Goal: Information Seeking & Learning: Understand process/instructions

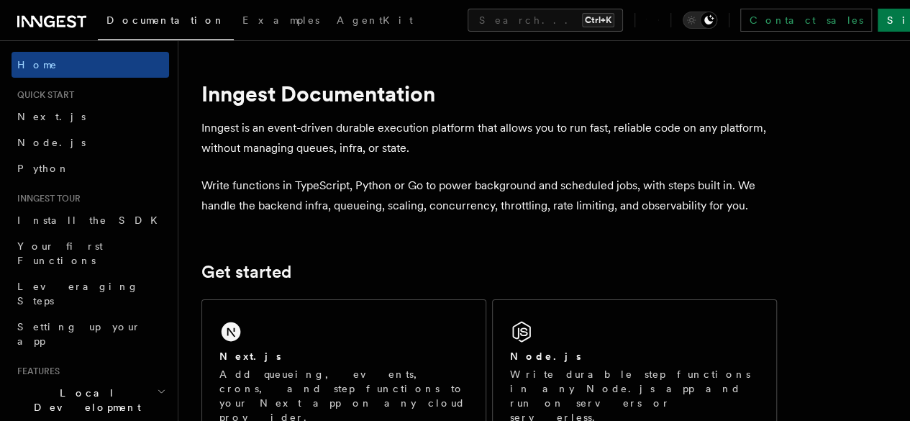
click at [43, 140] on span "Node.js" at bounding box center [51, 143] width 68 height 12
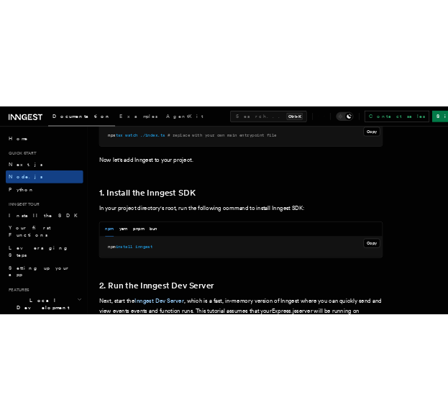
scroll to position [831, 0]
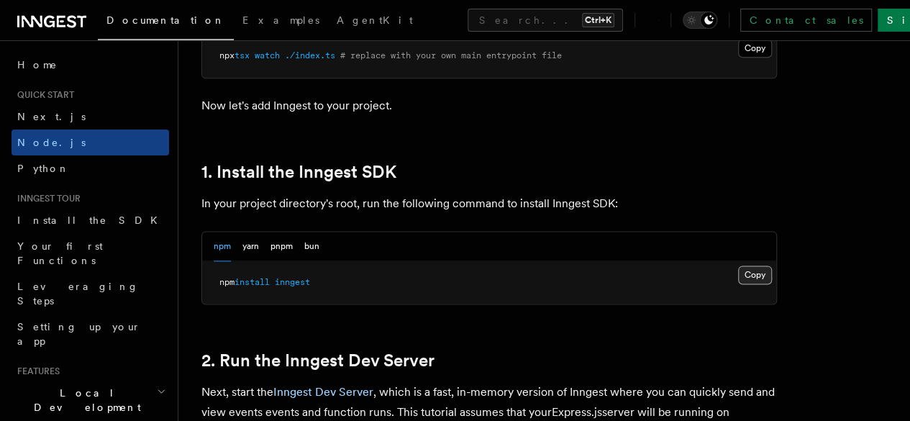
click at [738, 284] on button "Copy Copied" at bounding box center [755, 274] width 34 height 19
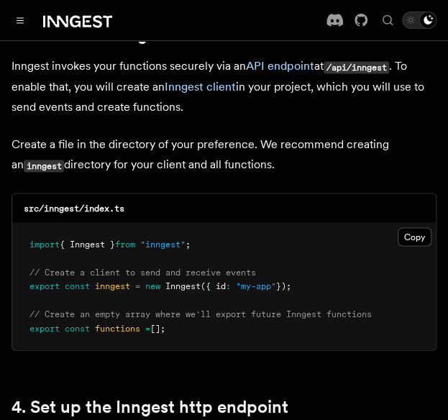
scroll to position [1878, 0]
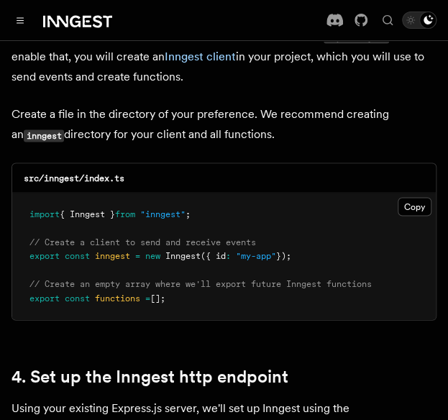
drag, startPoint x: 308, startPoint y: 237, endPoint x: -1, endPoint y: 190, distance: 312.2
click at [417, 197] on button "Copy Copied" at bounding box center [415, 206] width 34 height 19
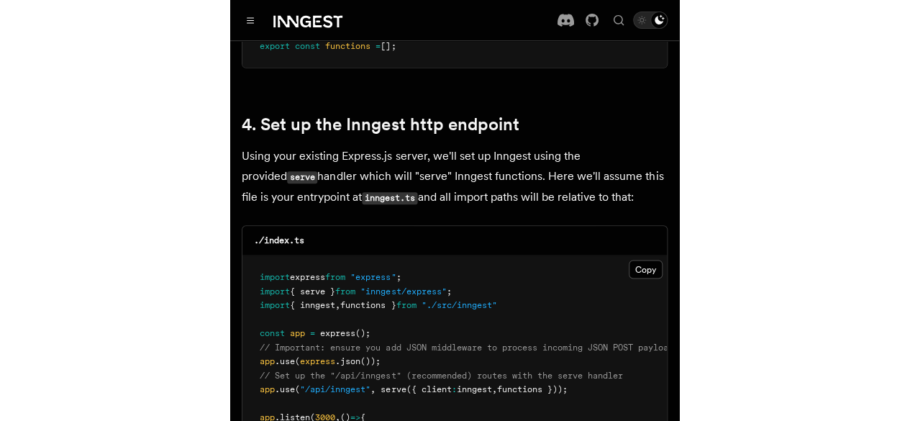
scroll to position [2288, 0]
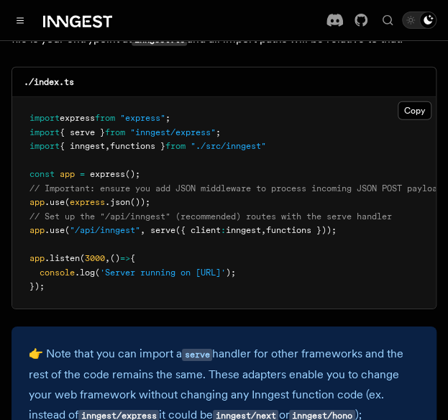
drag, startPoint x: 368, startPoint y: 209, endPoint x: 23, endPoint y: 215, distance: 345.4
click at [23, 215] on pre "import express from "express" ; import { serve } from "inngest/express" ; impor…" at bounding box center [224, 203] width 424 height 212
copy span "app .use ( "/api/inngest" , serve ({ client : inngest , functions }));"
click at [247, 183] on span "// Important: ensure you add JSON middleware to process incoming JSON POST payl…" at bounding box center [240, 188] width 423 height 10
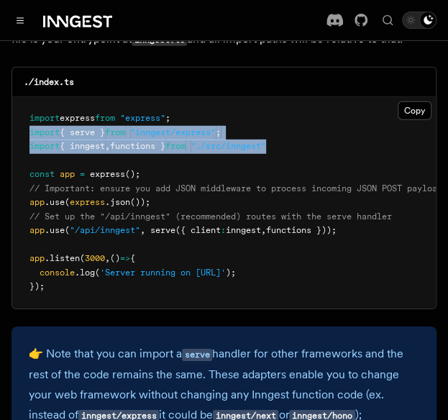
drag, startPoint x: 309, startPoint y: 124, endPoint x: -1, endPoint y: 112, distance: 311.1
copy code "import { serve } from "inngest/express" ; import { inngest , functions } from "…"
click at [238, 112] on pre "import express from "express" ; import { serve } from "inngest/express" ; impor…" at bounding box center [224, 203] width 424 height 212
